Goal: Navigation & Orientation: Find specific page/section

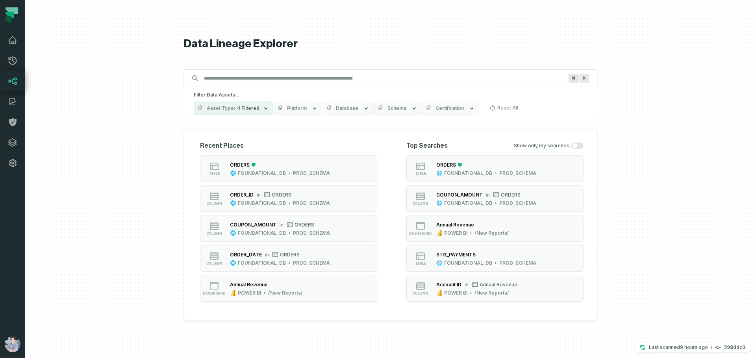
click at [12, 246] on button "button" at bounding box center [12, 251] width 25 height 156
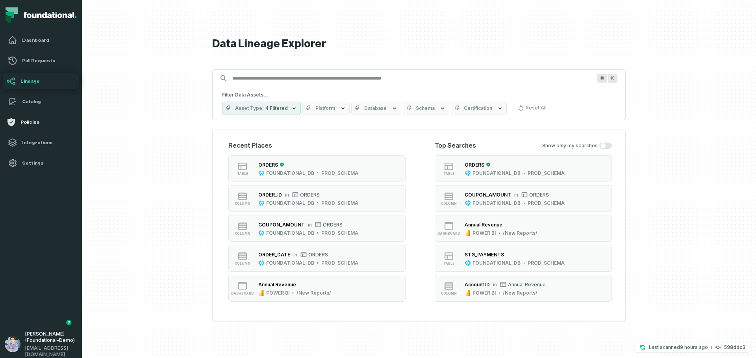
click at [34, 124] on h4 "Policies" at bounding box center [47, 122] width 55 height 6
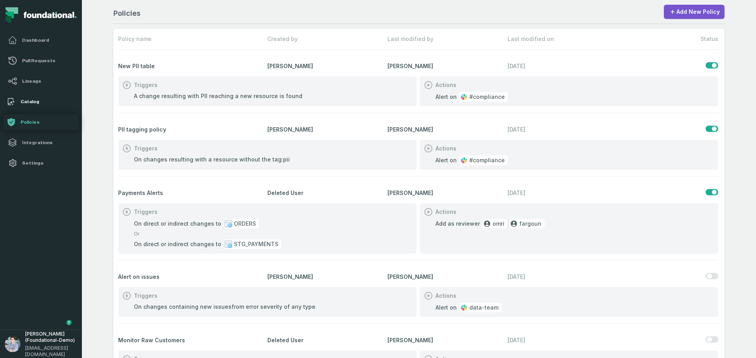
click at [43, 96] on link "Catalog" at bounding box center [41, 102] width 76 height 16
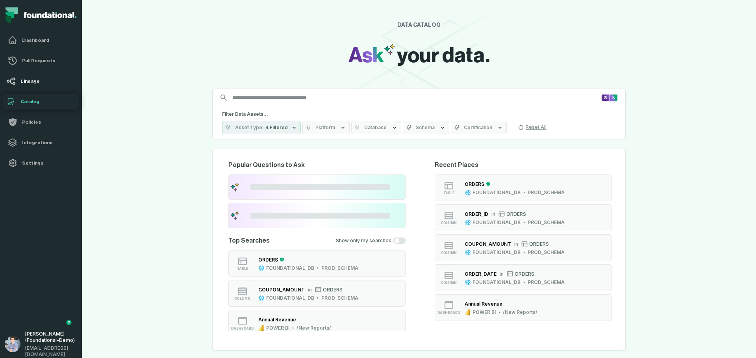
click at [54, 83] on h4 "Lineage" at bounding box center [47, 81] width 55 height 6
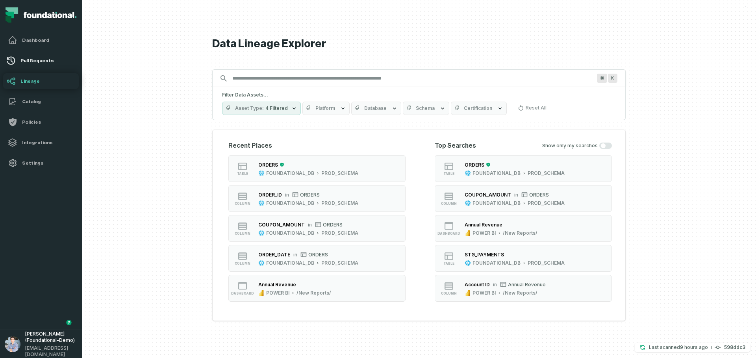
click at [47, 59] on h4 "Pull Requests" at bounding box center [47, 60] width 55 height 6
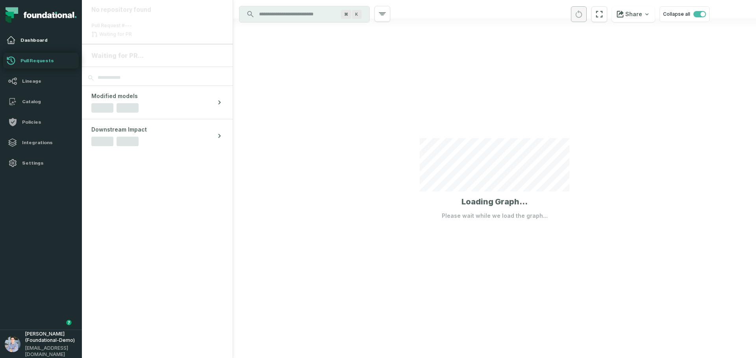
click at [54, 39] on h4 "Dashboard" at bounding box center [47, 40] width 55 height 6
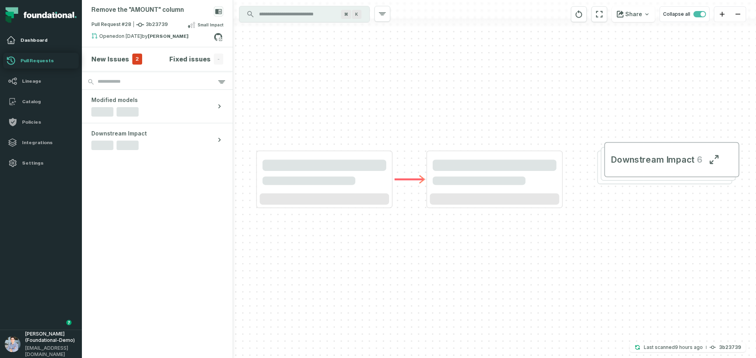
click at [54, 39] on h4 "Dashboard" at bounding box center [47, 40] width 55 height 6
